Goal: Task Accomplishment & Management: Complete application form

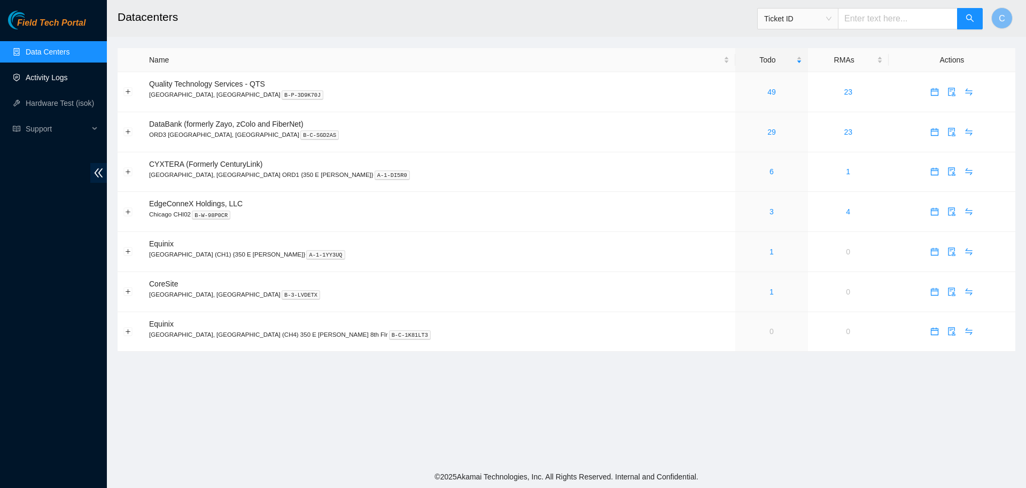
click at [49, 77] on link "Activity Logs" at bounding box center [47, 77] width 42 height 9
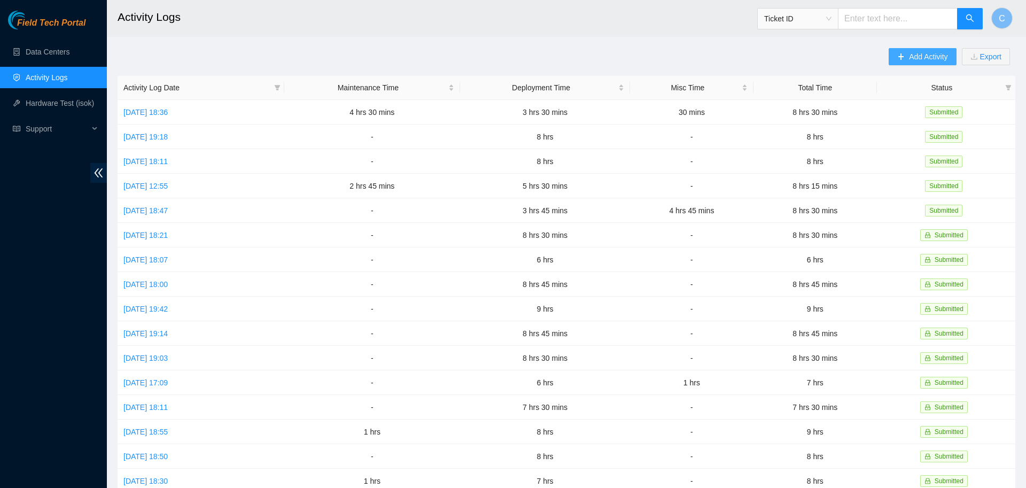
click at [917, 50] on button "Add Activity" at bounding box center [922, 56] width 67 height 17
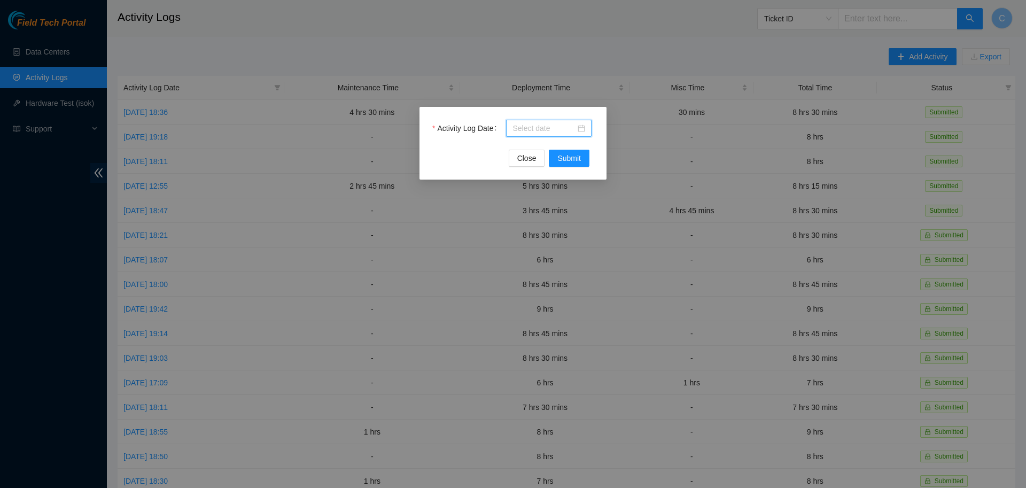
click at [544, 127] on input "Activity Log Date" at bounding box center [544, 128] width 63 height 12
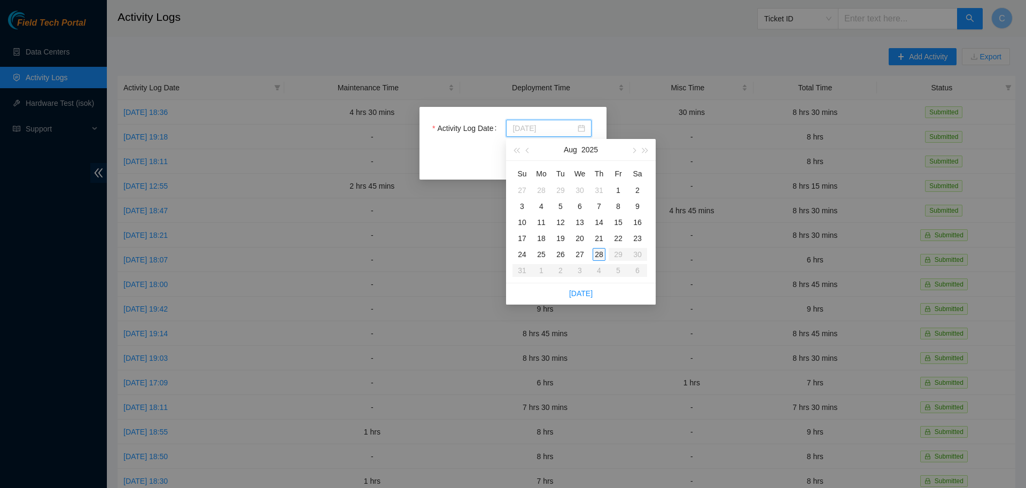
type input "[DATE]"
click at [601, 254] on div "28" at bounding box center [599, 254] width 13 height 13
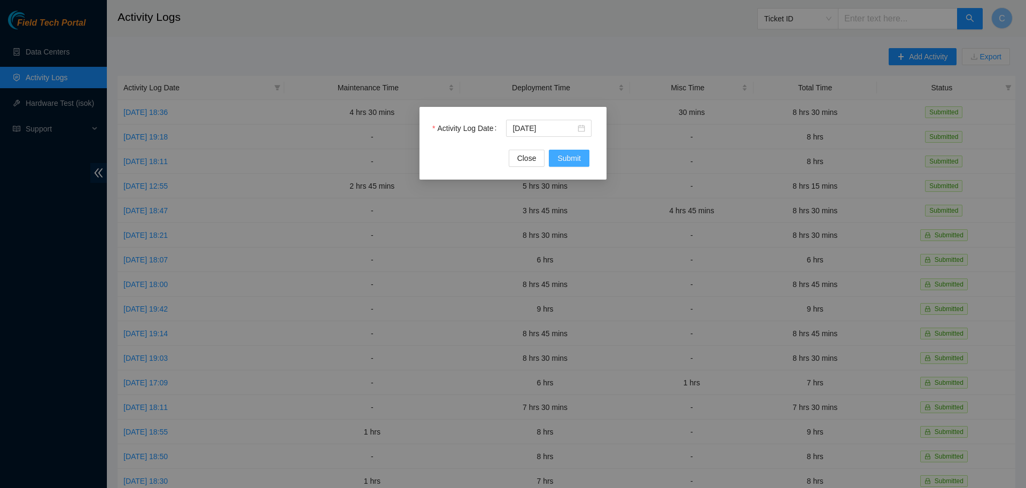
click at [569, 155] on span "Submit" at bounding box center [569, 158] width 24 height 12
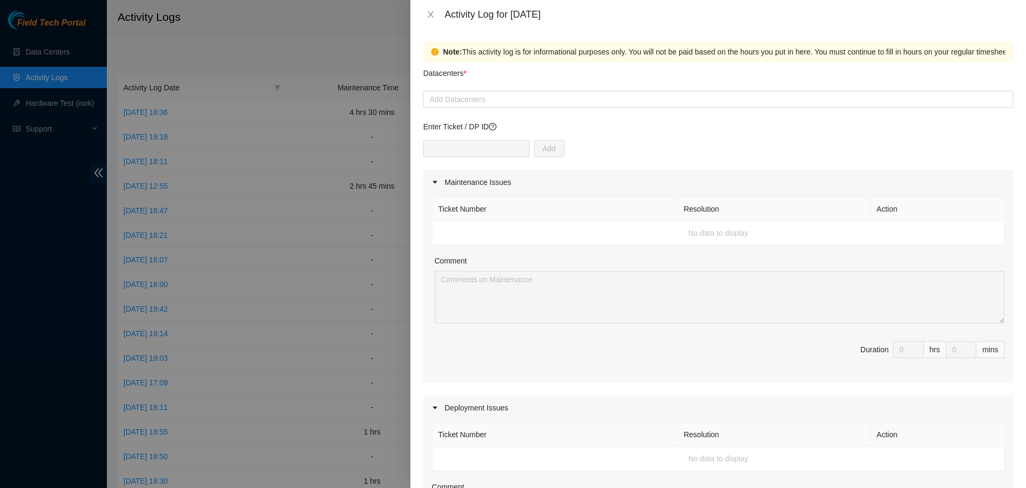
click at [734, 138] on div "Enter Ticket / DP ID Add" at bounding box center [718, 145] width 590 height 49
click at [574, 94] on div at bounding box center [718, 99] width 585 height 13
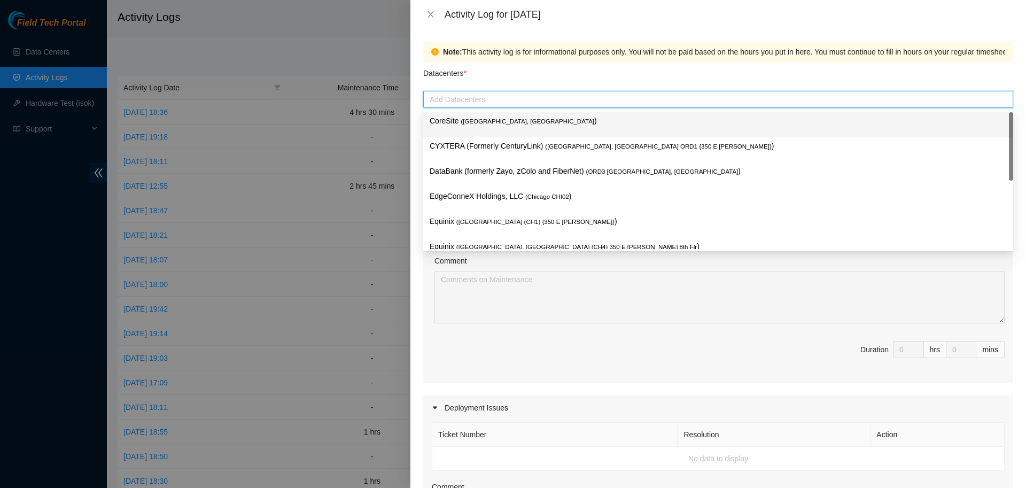
click at [558, 75] on div "Datacenters *" at bounding box center [718, 76] width 590 height 29
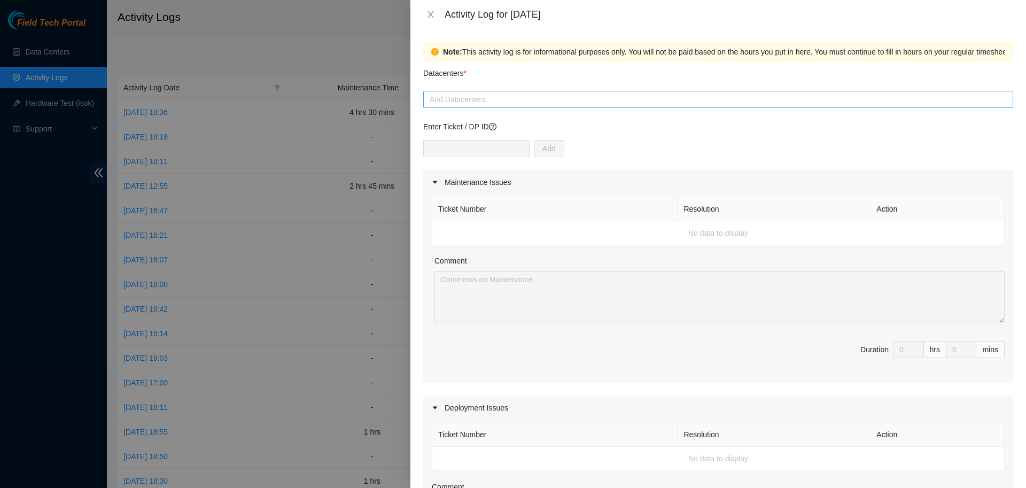
click at [502, 99] on div at bounding box center [718, 99] width 585 height 13
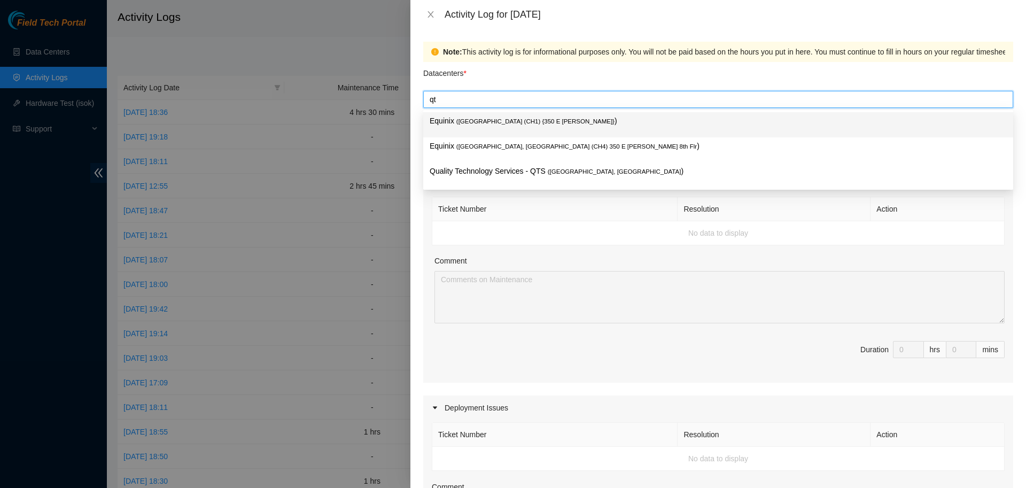
type input "qts"
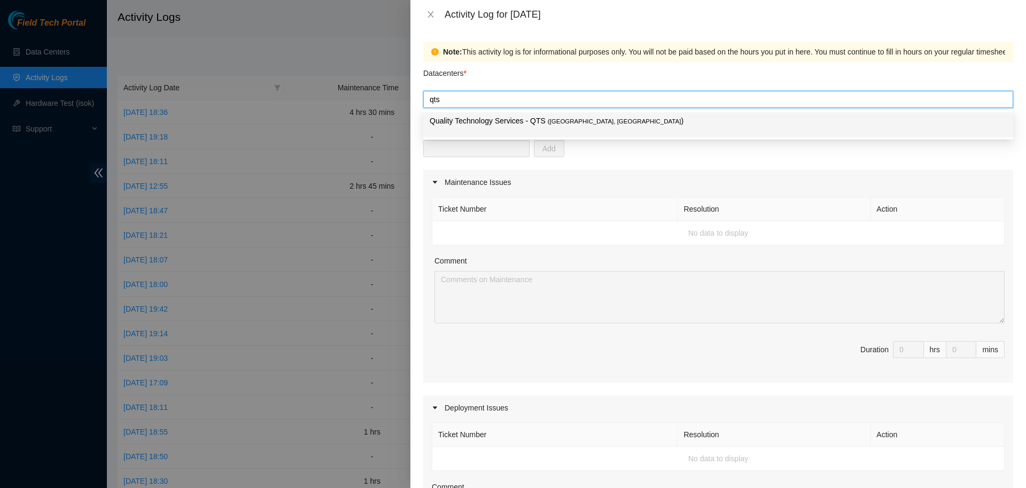
click at [519, 118] on p "Quality Technology Services - QTS ( [GEOGRAPHIC_DATA], [GEOGRAPHIC_DATA] )" at bounding box center [718, 121] width 577 height 12
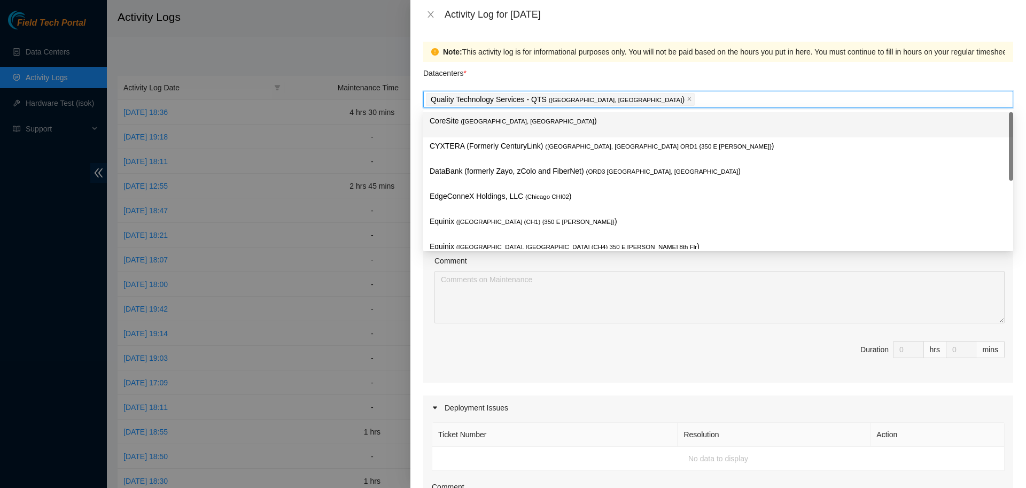
click at [585, 64] on div "Datacenters *" at bounding box center [718, 76] width 590 height 29
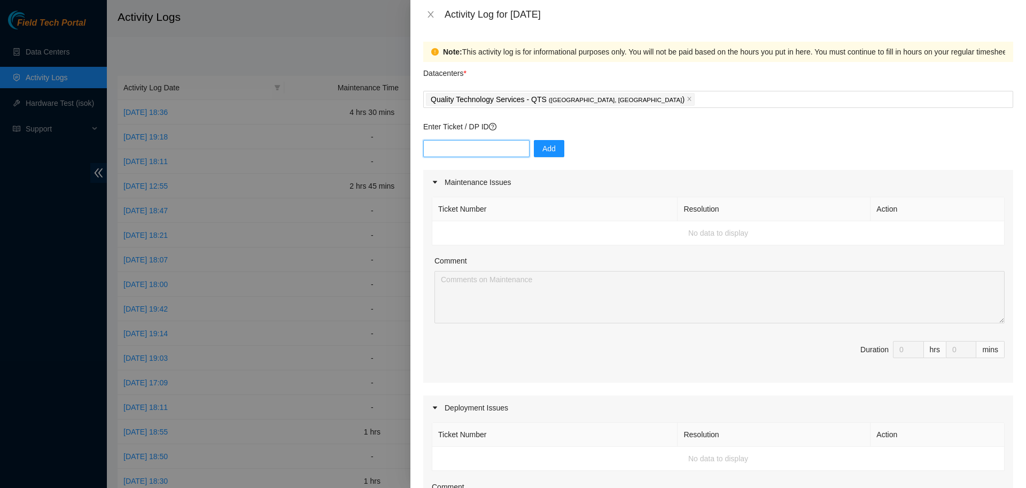
click at [478, 148] on input "text" at bounding box center [476, 148] width 106 height 17
paste input "B-V-5S3QY5F"
type input "B-V-5S3QY5F"
click at [543, 145] on span "Add" at bounding box center [549, 149] width 13 height 12
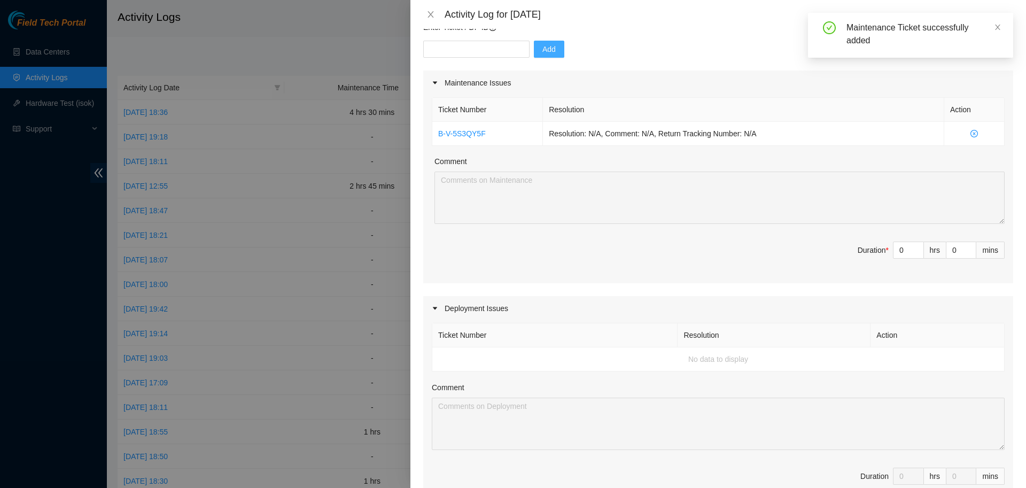
scroll to position [100, 0]
drag, startPoint x: 908, startPoint y: 246, endPoint x: 865, endPoint y: 257, distance: 44.6
click at [894, 257] on input "0" at bounding box center [909, 250] width 30 height 16
type input "2"
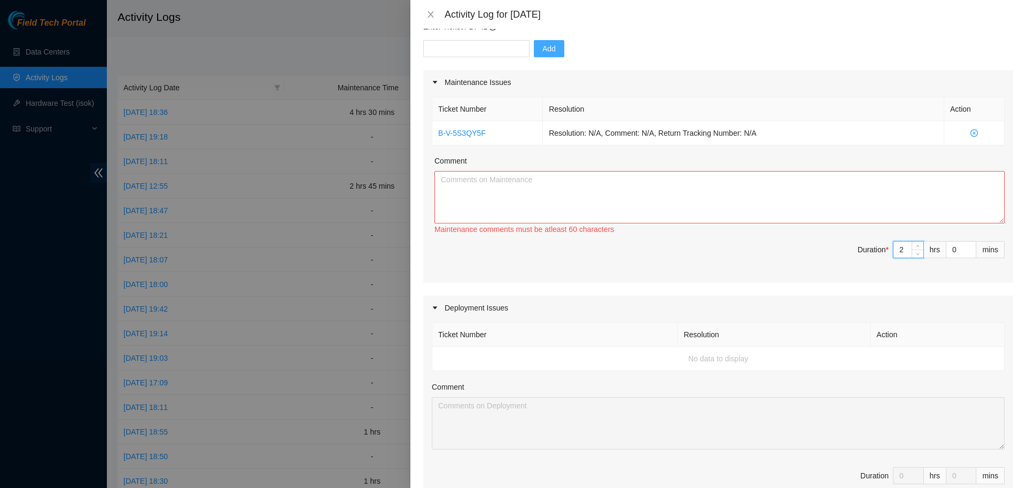
type input "2"
click at [750, 211] on textarea "Comment" at bounding box center [720, 197] width 570 height 52
paste textarea "B-V-5S3QY5F"
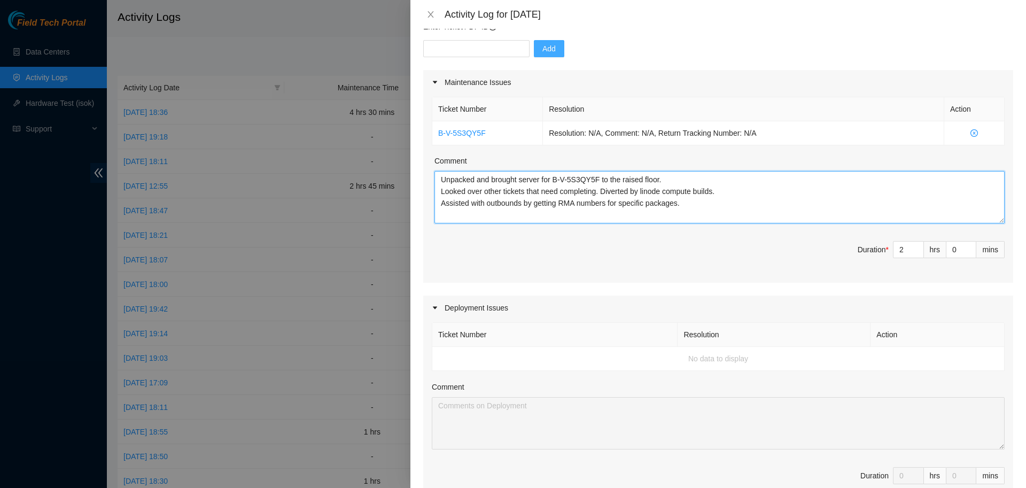
scroll to position [162, 0]
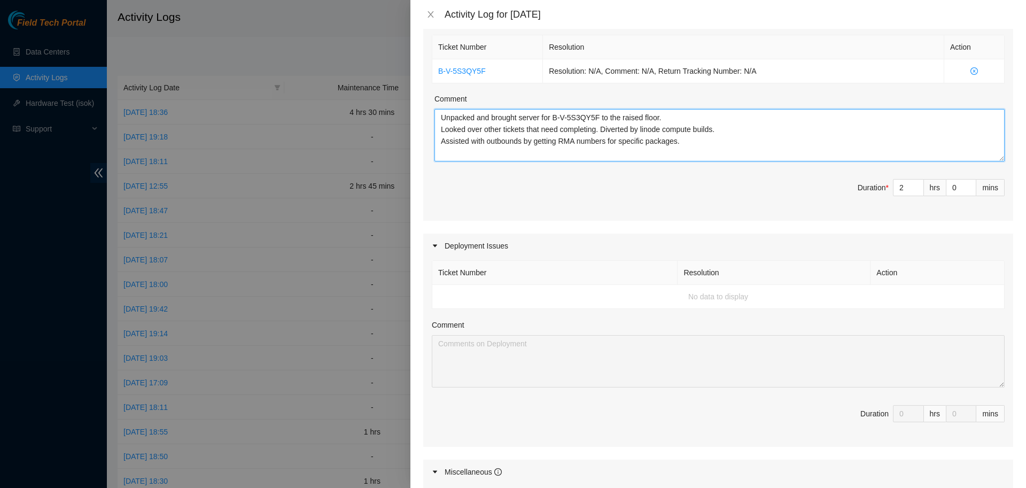
type textarea "Unpacked and brought server for B-V-5S3QY5F to the raised floor. Looked over ot…"
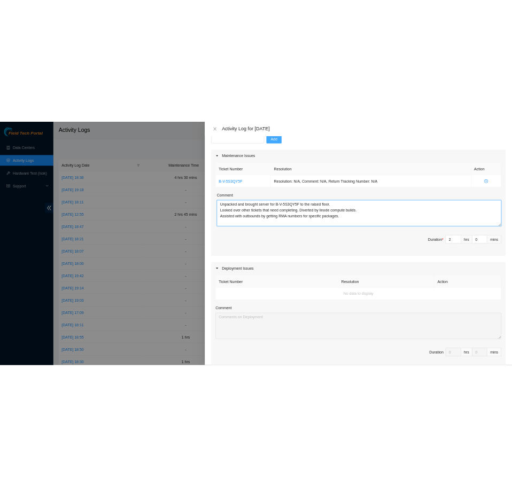
scroll to position [0, 0]
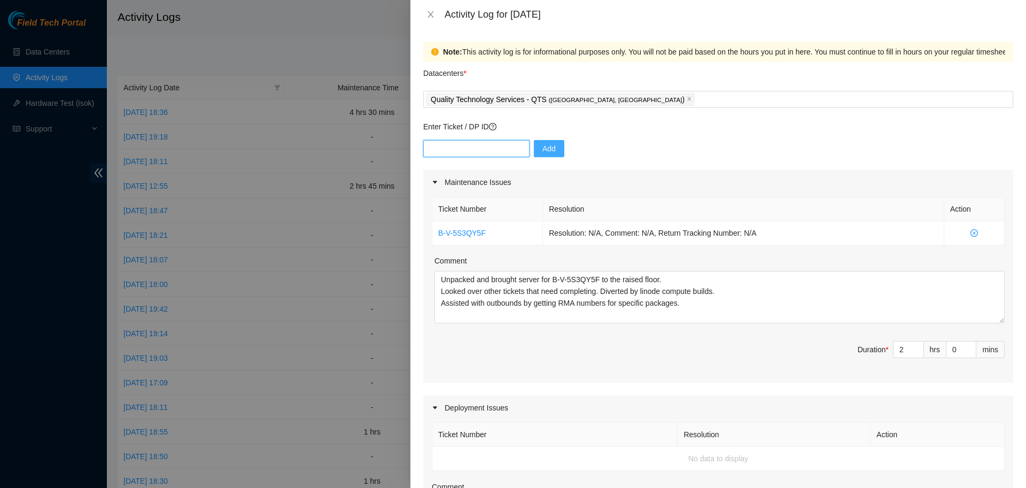
click at [495, 143] on input "text" at bounding box center [476, 148] width 106 height 17
paste input "DP79608"
type input "DP79608"
click at [544, 149] on span "Add" at bounding box center [549, 149] width 13 height 12
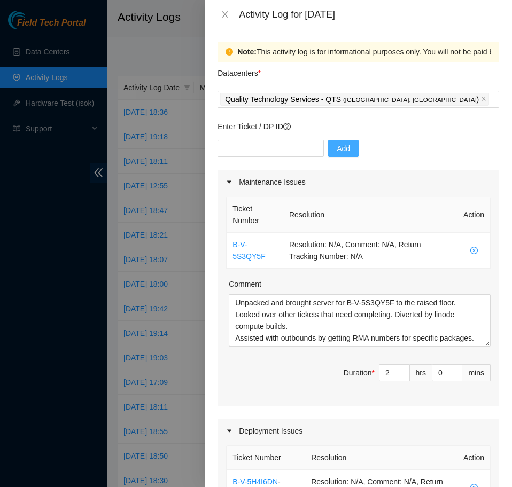
click at [249, 138] on div "Enter Ticket / DP ID Add" at bounding box center [359, 145] width 282 height 49
click at [254, 147] on input "text" at bounding box center [271, 148] width 106 height 17
paste input "DP79607"
type input "DP79607"
click at [337, 151] on span "Add" at bounding box center [343, 149] width 13 height 12
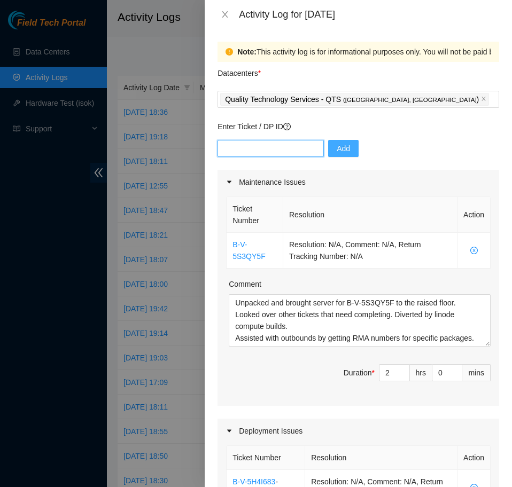
click at [267, 149] on input "text" at bounding box center [271, 148] width 106 height 17
paste input "DP79605"
type input "DP79605"
click at [341, 148] on span "Add" at bounding box center [343, 149] width 13 height 12
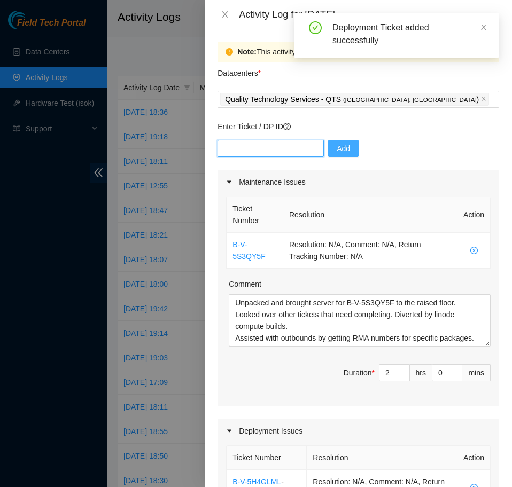
click at [241, 148] on input "text" at bounding box center [271, 148] width 106 height 17
paste input "DP79604"
type input "DP79604"
click at [337, 149] on span "Add" at bounding box center [343, 149] width 13 height 12
click at [267, 146] on input "text" at bounding box center [271, 148] width 106 height 17
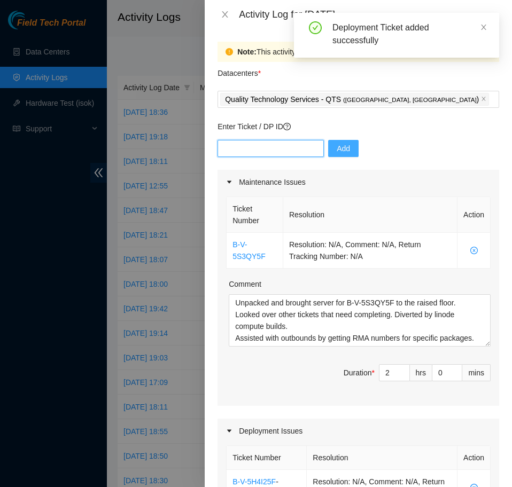
paste input "DP77230"
type input "DP77230"
click at [340, 150] on span "Add" at bounding box center [343, 149] width 13 height 12
click at [247, 156] on input "text" at bounding box center [271, 148] width 106 height 17
paste input "DP77231"
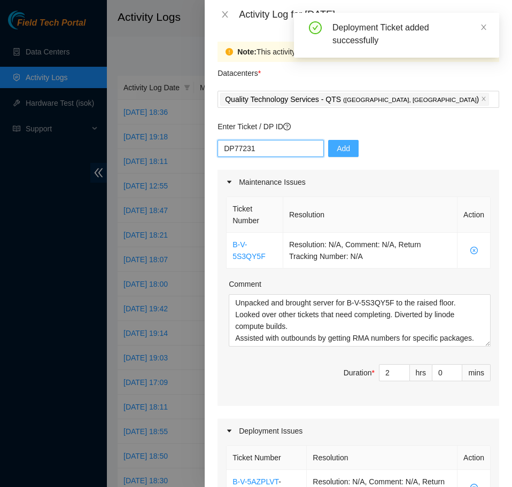
type input "DP77231"
click at [339, 146] on span "Add" at bounding box center [343, 149] width 13 height 12
click at [267, 149] on input "text" at bounding box center [271, 148] width 106 height 17
paste input "DP77232"
type input "DP77232"
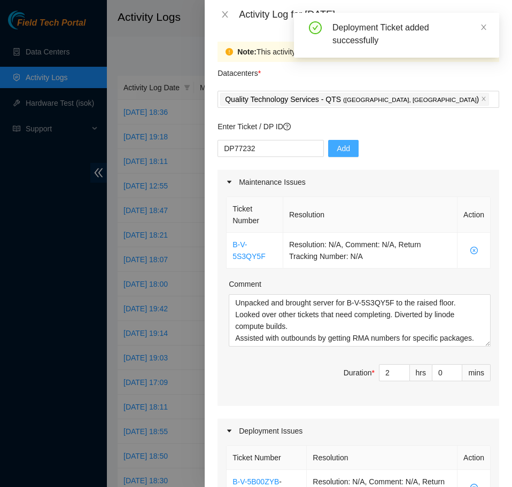
click at [337, 145] on span "Add" at bounding box center [343, 149] width 13 height 12
click at [252, 146] on input "text" at bounding box center [271, 148] width 106 height 17
paste input "DP77234"
type input "DP77234"
click at [341, 144] on span "Add" at bounding box center [343, 149] width 13 height 12
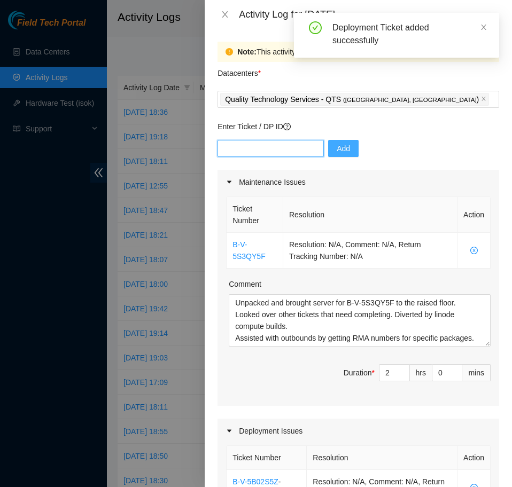
click at [245, 155] on input "text" at bounding box center [271, 148] width 106 height 17
paste input "DP77233"
type input "DP77233"
click at [355, 149] on div "DP77233 Add" at bounding box center [359, 155] width 282 height 30
click at [338, 149] on span "Add" at bounding box center [343, 149] width 13 height 12
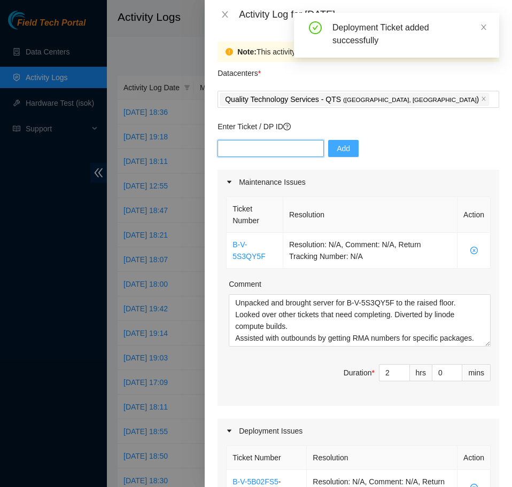
click at [291, 152] on input "text" at bounding box center [271, 148] width 106 height 17
paste input "DP77235"
type input "DP77235"
click at [346, 150] on button "Add" at bounding box center [343, 148] width 30 height 17
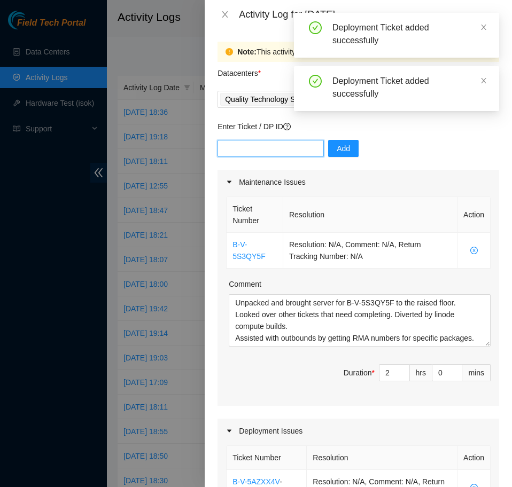
click at [250, 146] on input "text" at bounding box center [271, 148] width 106 height 17
paste input "DP79610"
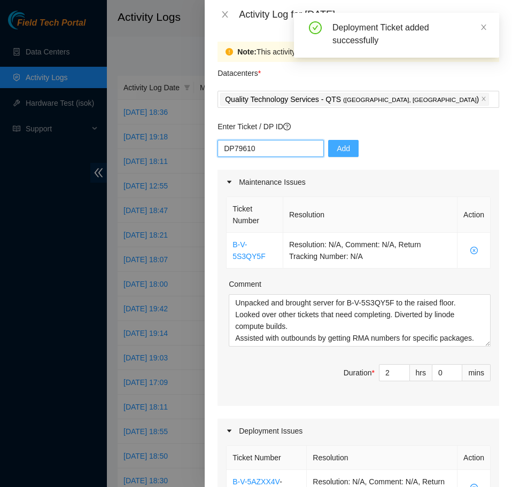
type input "DP79610"
click at [337, 149] on span "Add" at bounding box center [343, 149] width 13 height 12
click at [282, 151] on input "text" at bounding box center [271, 148] width 106 height 17
paste input "DP79609"
type input "DP79609"
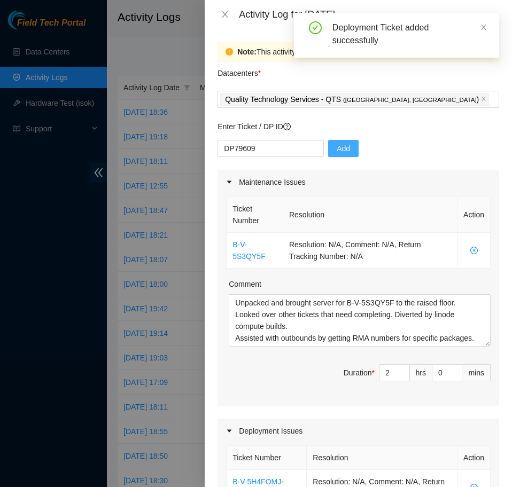
click at [340, 144] on span "Add" at bounding box center [343, 149] width 13 height 12
click at [277, 154] on input "DP79609" at bounding box center [271, 148] width 106 height 17
click at [277, 154] on input "text" at bounding box center [271, 148] width 106 height 17
paste input "DP79611"
click at [321, 149] on div "DP79611 Add" at bounding box center [359, 155] width 282 height 30
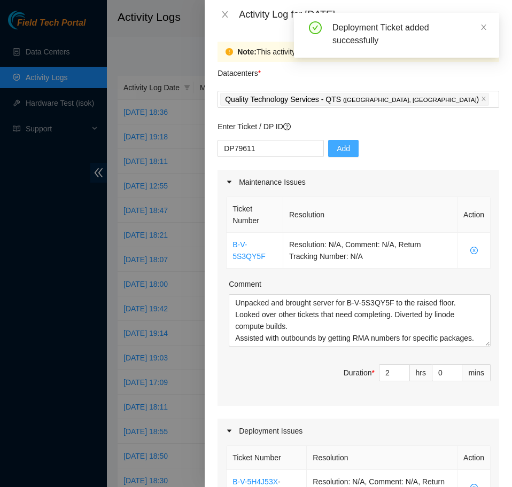
click at [337, 148] on span "Add" at bounding box center [343, 149] width 13 height 12
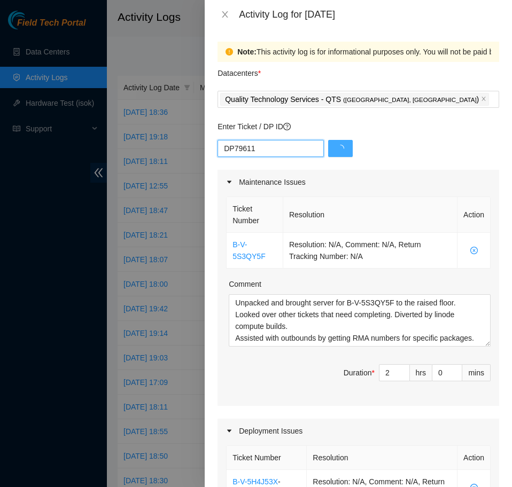
click at [269, 148] on input "DP79611" at bounding box center [271, 148] width 106 height 17
paste input "2"
type input "DP79612"
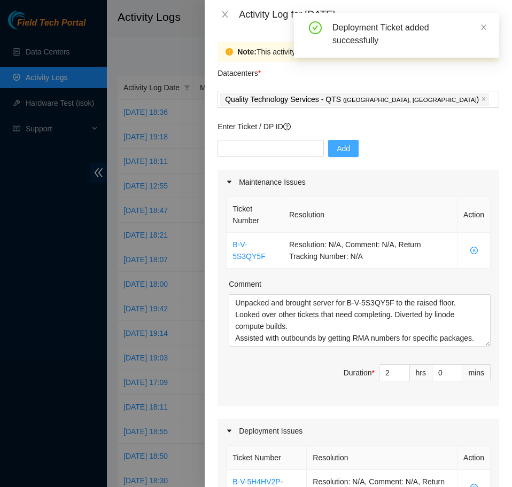
click at [345, 149] on button "Add" at bounding box center [343, 148] width 30 height 17
click at [262, 150] on input "text" at bounding box center [271, 148] width 106 height 17
paste input "DP79613"
type input "DP79613"
click at [341, 141] on button "Add" at bounding box center [343, 148] width 30 height 17
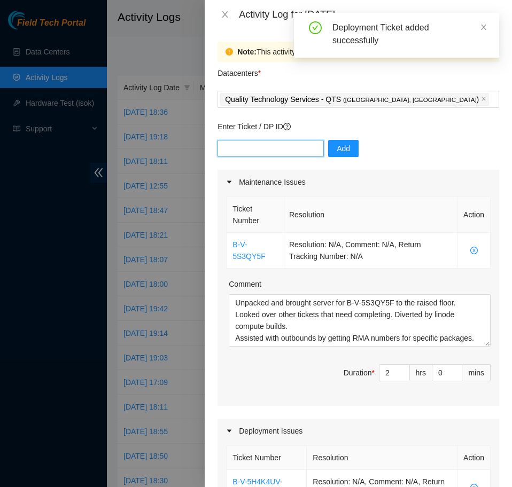
click at [267, 149] on input "text" at bounding box center [271, 148] width 106 height 17
paste input "DP79616"
type input "DP79616"
click at [343, 149] on span "Add" at bounding box center [343, 149] width 13 height 12
click at [280, 150] on input "text" at bounding box center [271, 148] width 106 height 17
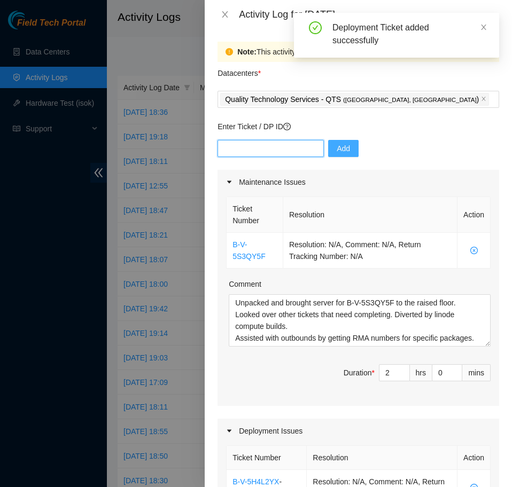
paste input "DP79617"
type input "DP79617"
click at [337, 145] on span "Add" at bounding box center [343, 149] width 13 height 12
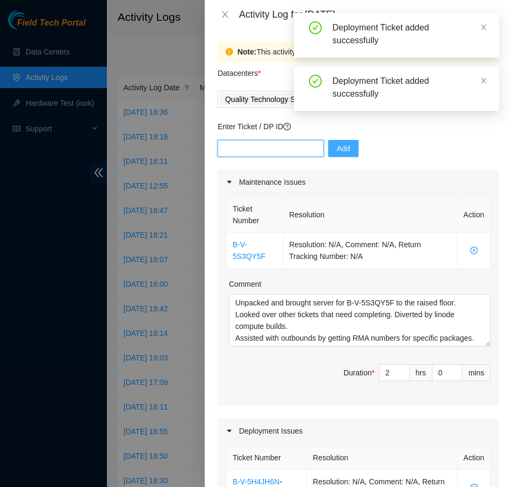
click at [268, 143] on input "text" at bounding box center [271, 148] width 106 height 17
paste input "DP79618"
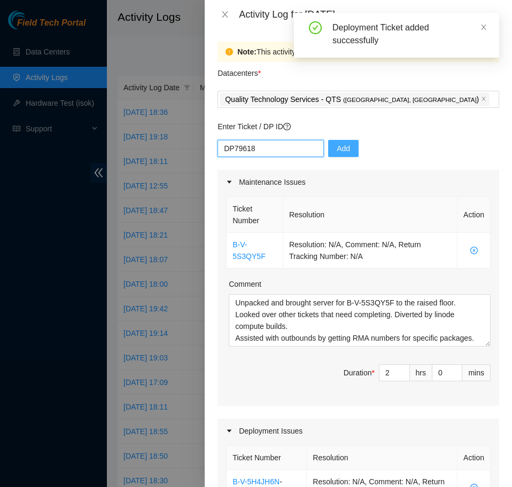
type input "DP79618"
click at [337, 146] on span "Add" at bounding box center [343, 149] width 13 height 12
click at [301, 150] on input "text" at bounding box center [271, 148] width 106 height 17
paste input "DP83719"
type input "DP83719"
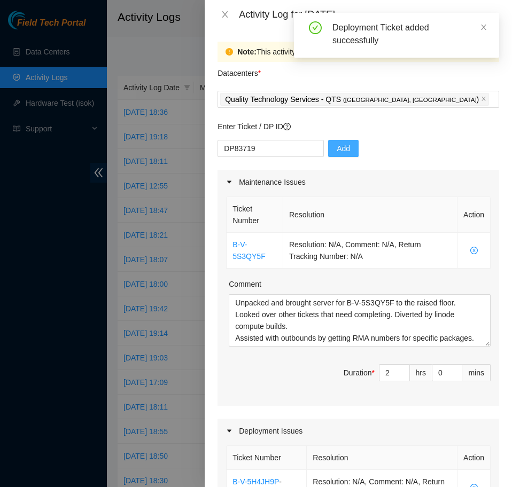
click at [338, 149] on span "Add" at bounding box center [343, 149] width 13 height 12
click at [262, 148] on input "text" at bounding box center [271, 148] width 106 height 17
paste input "DP83720"
type input "DP83720"
click at [348, 141] on button "Add" at bounding box center [343, 148] width 30 height 17
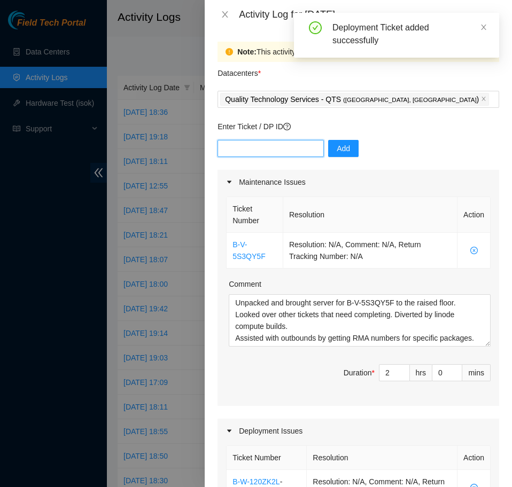
click at [297, 144] on input "text" at bounding box center [271, 148] width 106 height 17
paste input "DP83721"
type input "DP83721"
click at [328, 147] on button "Add" at bounding box center [343, 148] width 30 height 17
click at [289, 150] on input "text" at bounding box center [271, 148] width 106 height 17
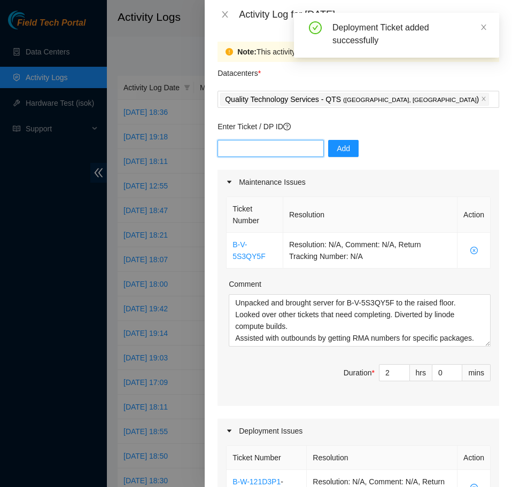
paste input "DP83722"
type input "DP83722"
click at [330, 146] on button "Add" at bounding box center [343, 148] width 30 height 17
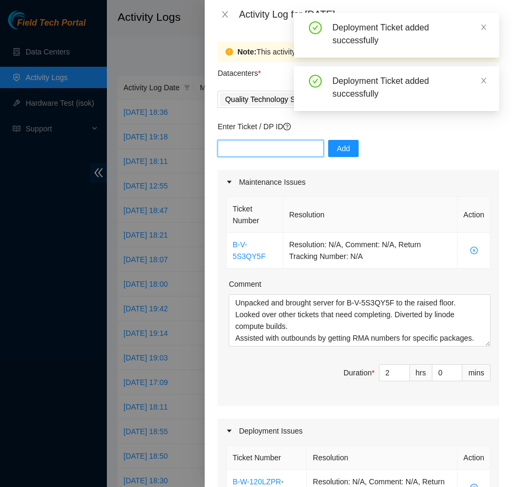
click at [251, 145] on input "text" at bounding box center [271, 148] width 106 height 17
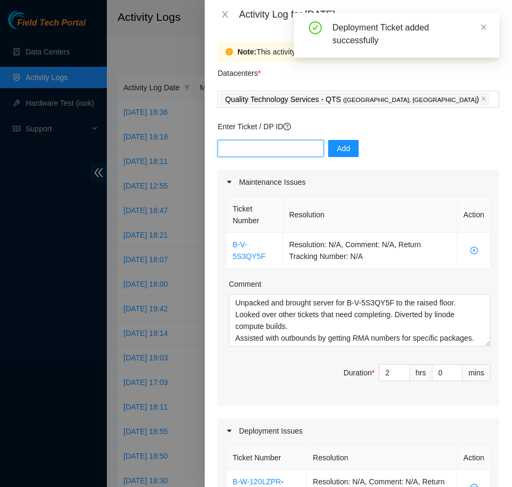
paste input "DP83723"
type input "DP83723"
click at [338, 147] on span "Add" at bounding box center [343, 149] width 13 height 12
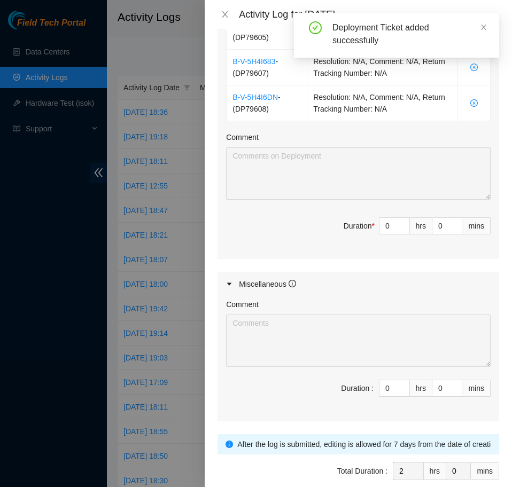
scroll to position [1139, 0]
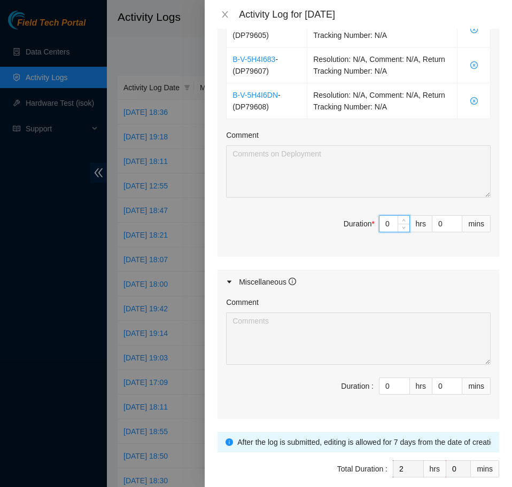
drag, startPoint x: 393, startPoint y: 223, endPoint x: 340, endPoint y: 230, distance: 53.4
click at [379, 230] on input "0" at bounding box center [394, 224] width 30 height 16
type input "6"
type input "8"
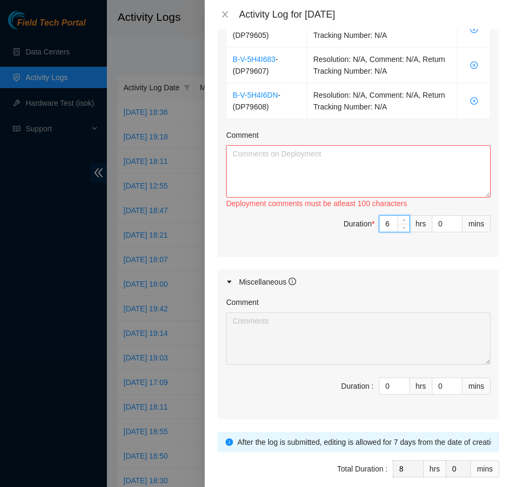
type input "7"
type input "9"
type input "7"
click at [299, 179] on textarea "Comment" at bounding box center [358, 171] width 265 height 52
click at [390, 225] on input "7" at bounding box center [394, 224] width 30 height 16
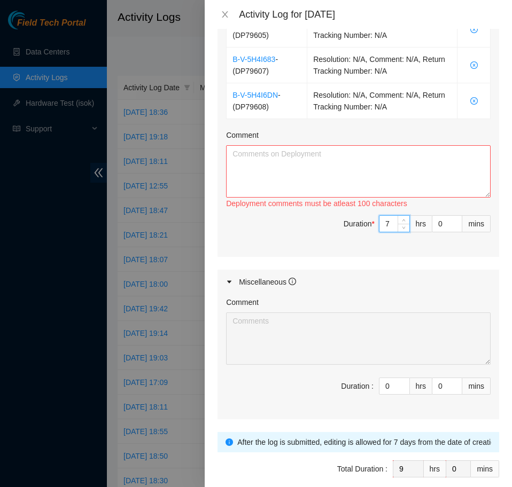
type input "2"
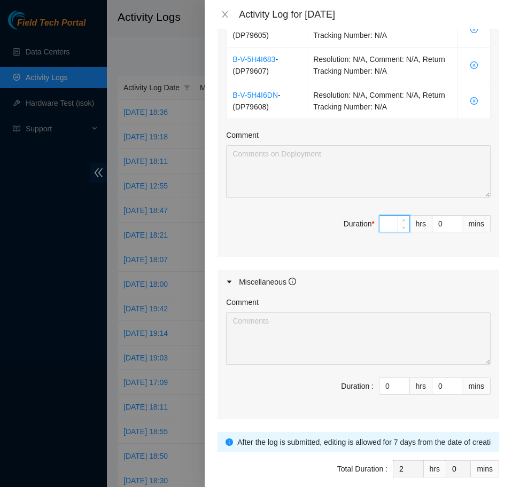
type input "6"
type input "8"
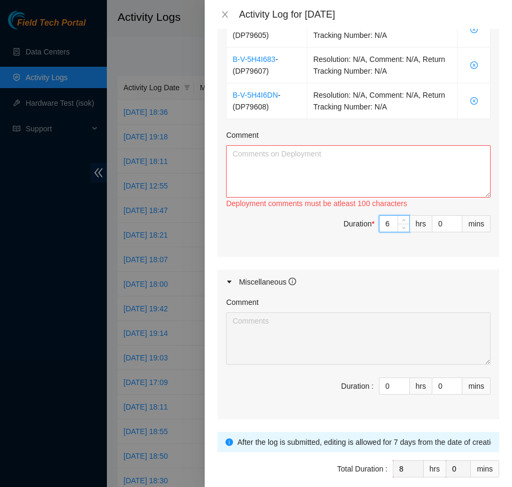
type input "6"
click at [367, 174] on textarea "Comment" at bounding box center [358, 171] width 265 height 52
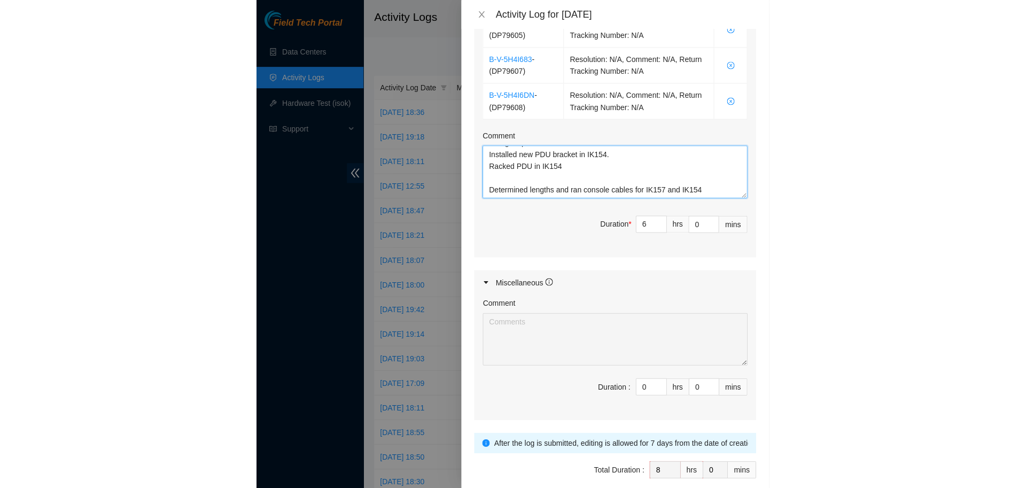
scroll to position [1187, 0]
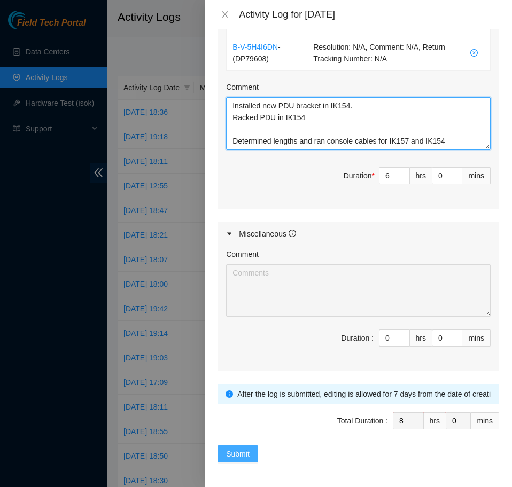
type textarea "Communication with NIE. Brought up new RPDUs to raised floor for rack IK154. In…"
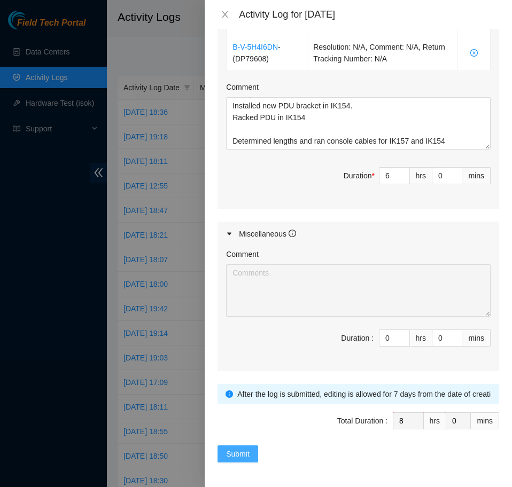
click at [238, 453] on span "Submit" at bounding box center [238, 454] width 24 height 12
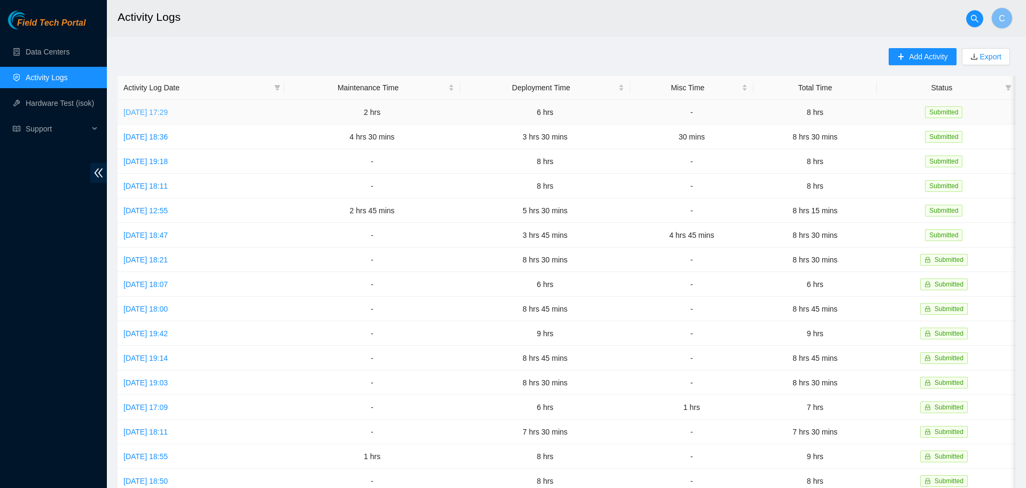
click at [168, 110] on link "[DATE] 17:29" at bounding box center [145, 112] width 44 height 9
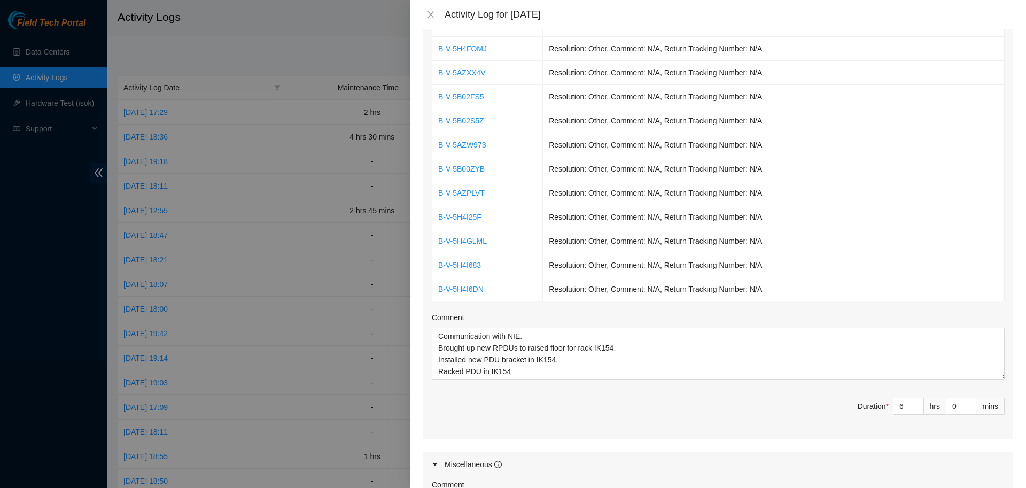
scroll to position [699, 0]
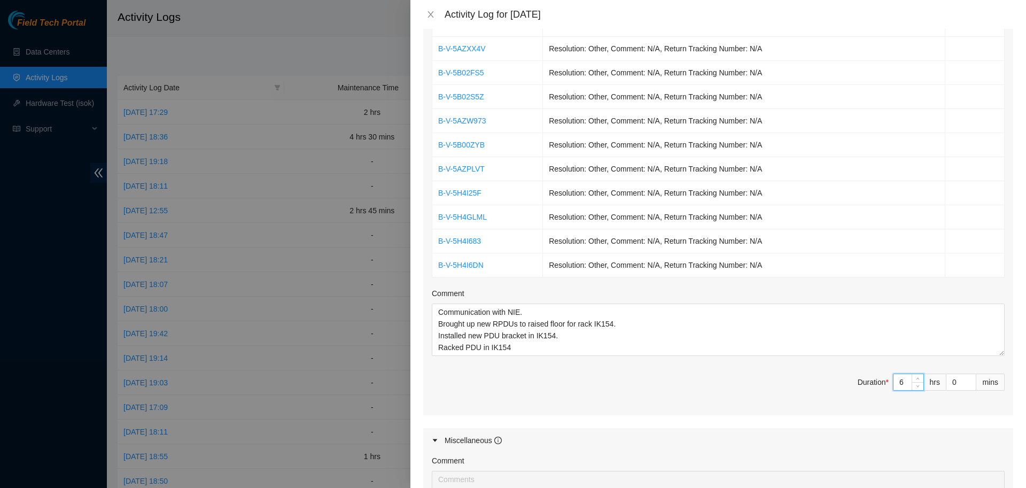
drag, startPoint x: 909, startPoint y: 384, endPoint x: 844, endPoint y: 384, distance: 64.1
click at [894, 384] on input "6" at bounding box center [909, 382] width 30 height 16
type input "5"
type input "7"
type input "5"
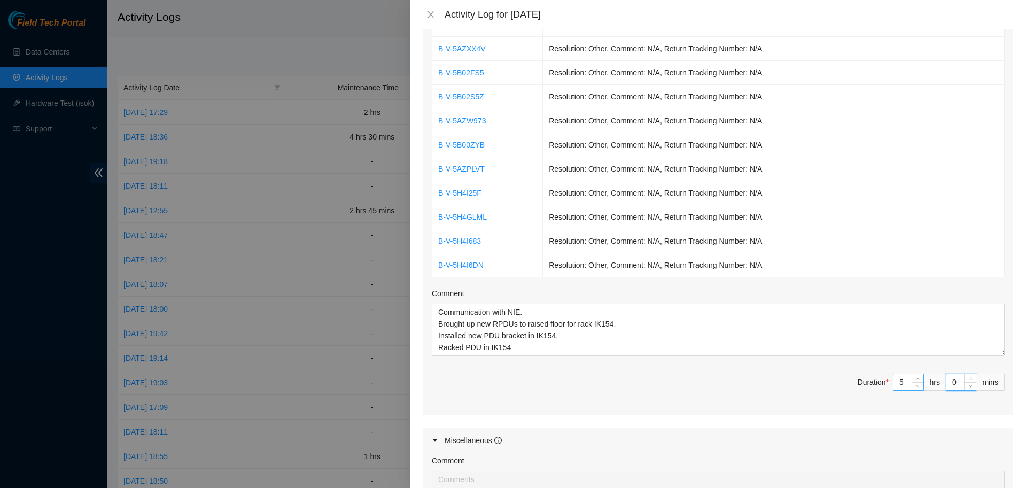
type input "6"
type input "0"
type input "3"
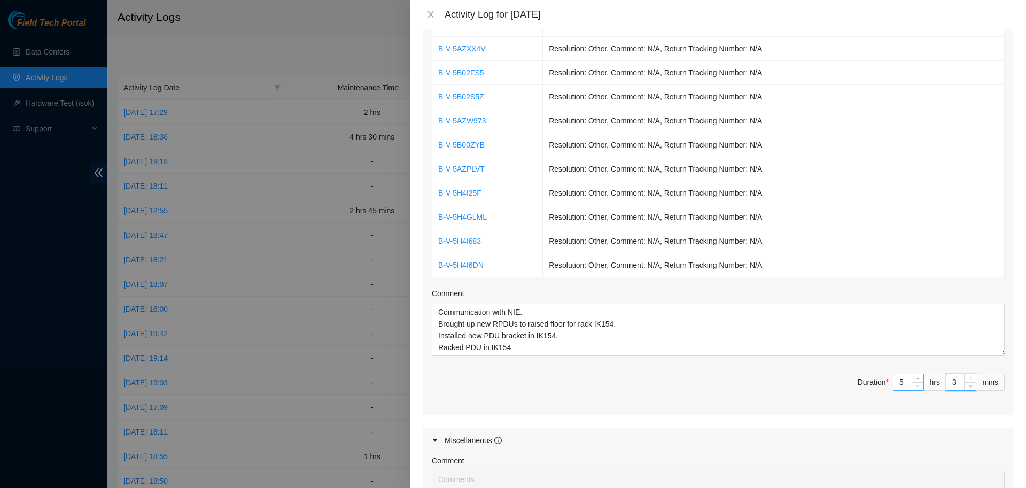
type input "30"
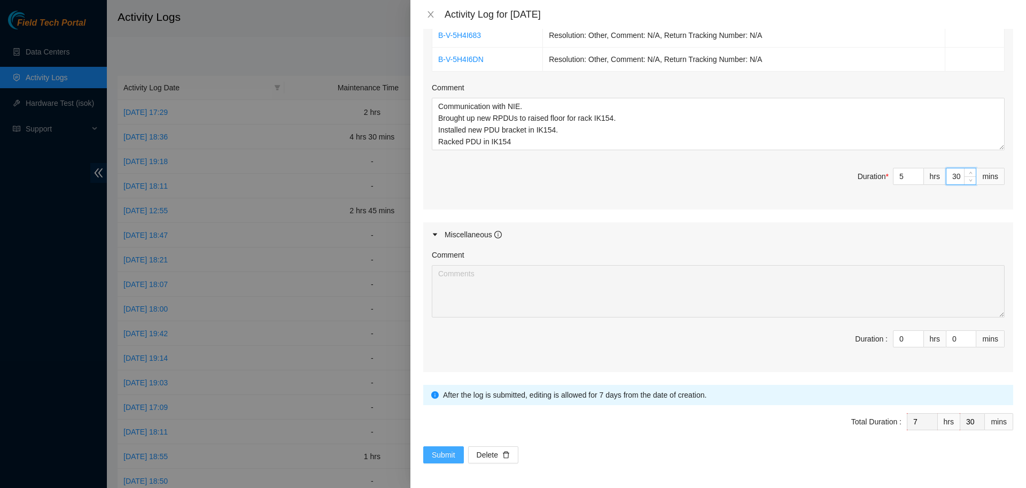
type input "30"
click at [443, 447] on button "Submit" at bounding box center [443, 454] width 41 height 17
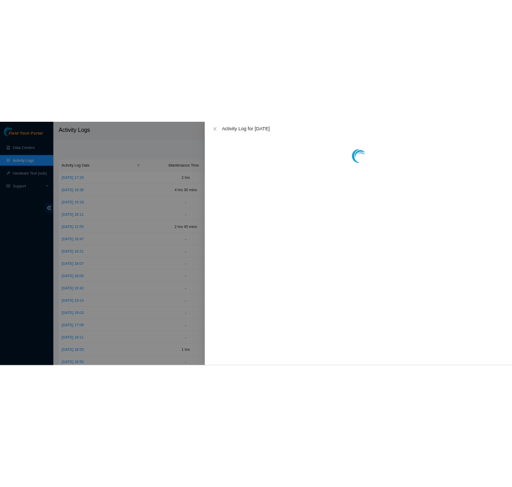
scroll to position [0, 0]
